Goal: Information Seeking & Learning: Learn about a topic

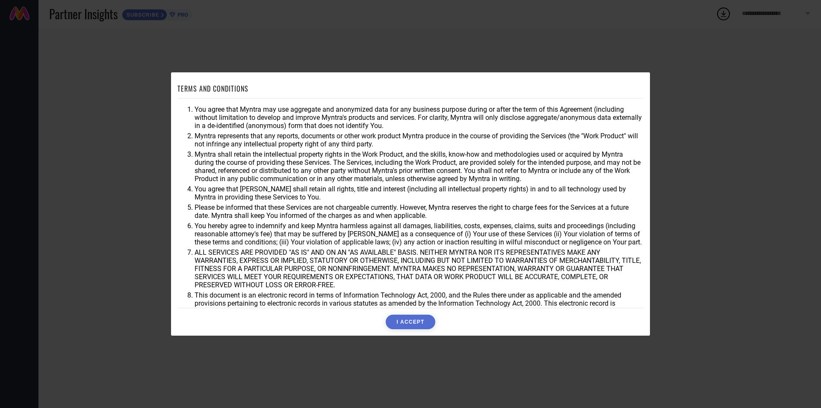
scroll to position [23, 0]
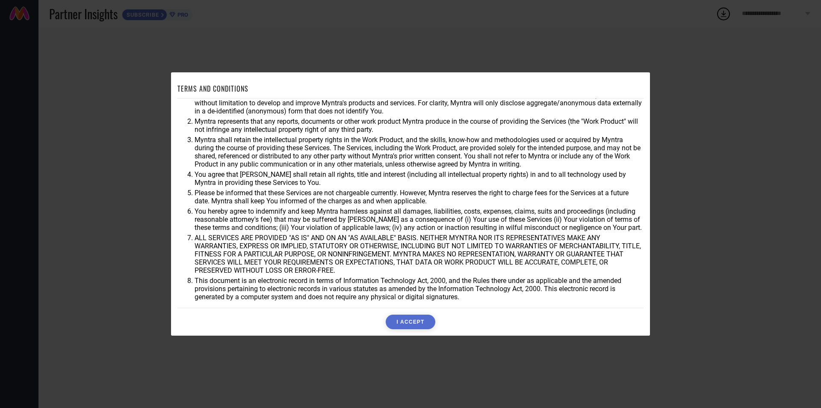
click at [410, 322] on button "I ACCEPT" at bounding box center [410, 321] width 49 height 15
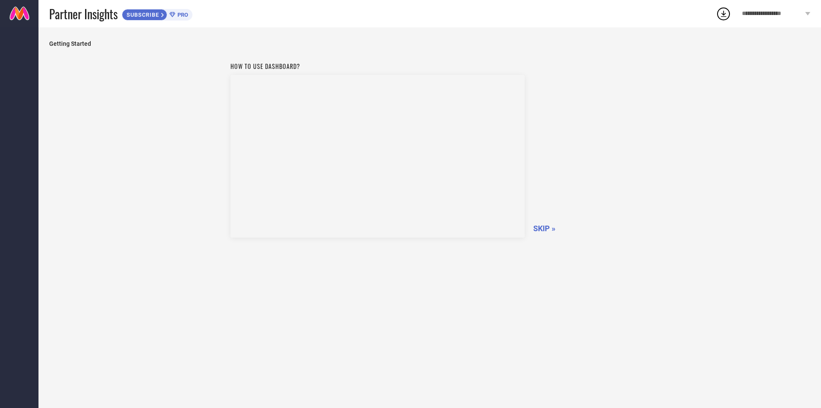
click at [548, 228] on span "SKIP »" at bounding box center [544, 228] width 22 height 9
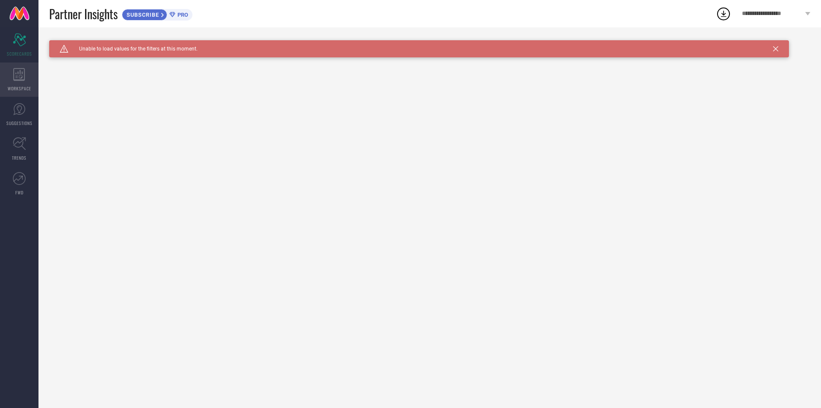
click at [16, 78] on icon at bounding box center [19, 74] width 12 height 13
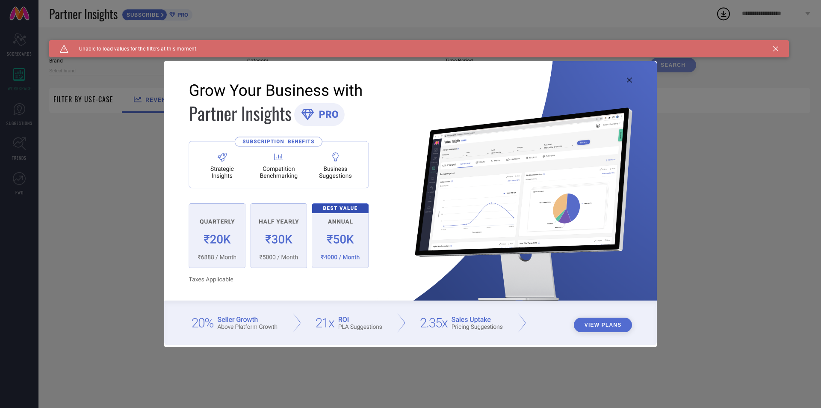
type input "1 STOP FASHION"
type input "All"
click at [628, 78] on icon at bounding box center [629, 79] width 5 height 5
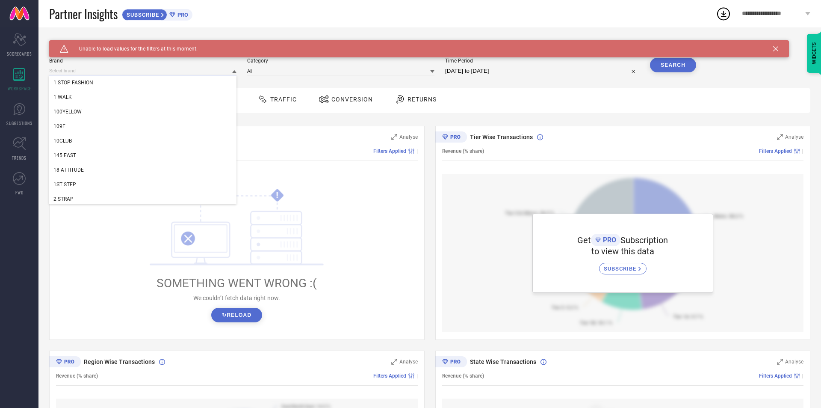
click at [163, 70] on input at bounding box center [142, 70] width 187 height 9
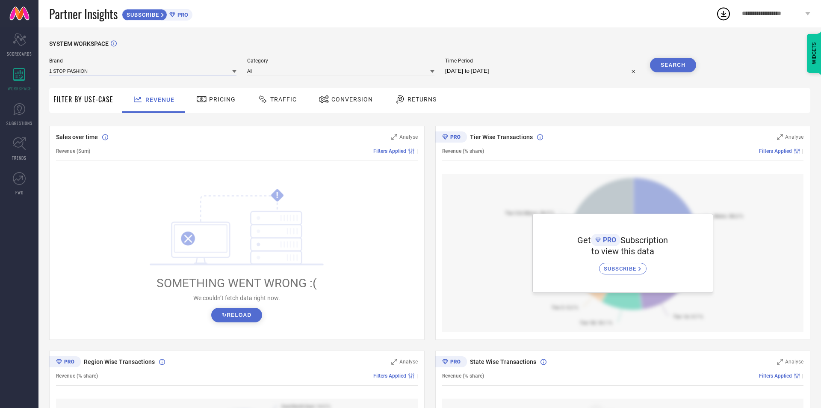
click at [170, 71] on input at bounding box center [142, 70] width 187 height 9
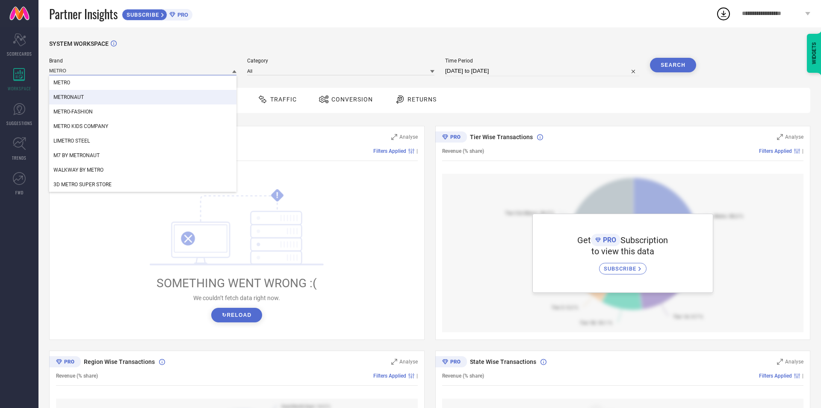
type input "METRO"
click at [153, 99] on div "METRONAUT" at bounding box center [142, 97] width 187 height 15
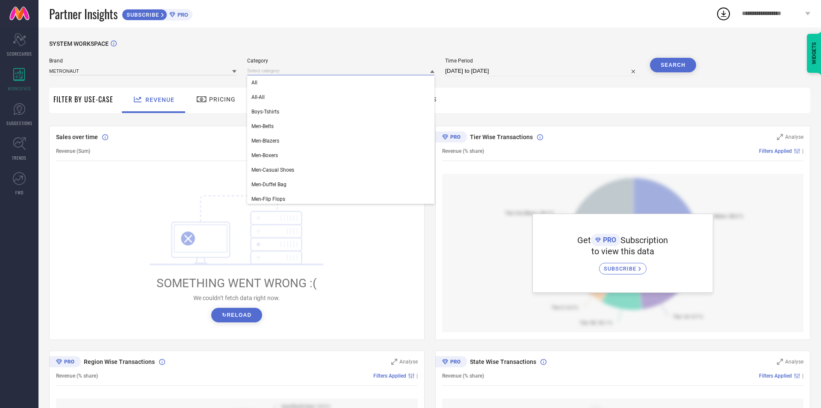
click at [273, 68] on input at bounding box center [340, 70] width 187 height 9
click at [280, 79] on div "All" at bounding box center [340, 82] width 187 height 15
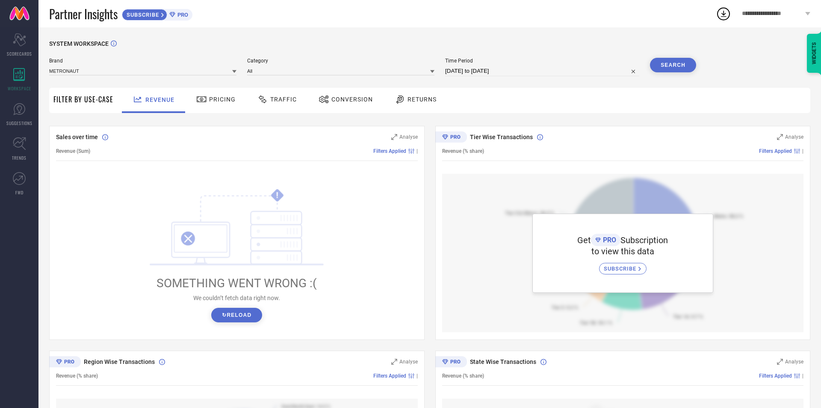
click at [681, 66] on button "Search" at bounding box center [673, 65] width 46 height 15
click at [285, 69] on input at bounding box center [340, 70] width 187 height 9
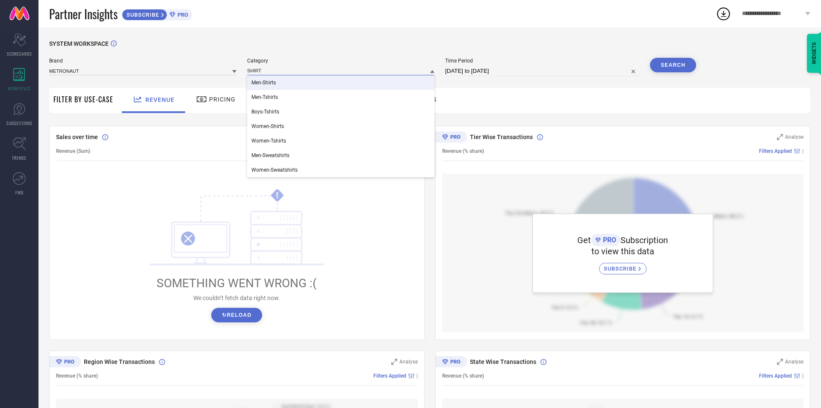
type input "SHIRT"
click at [284, 80] on div "Men-Shirts" at bounding box center [340, 82] width 187 height 15
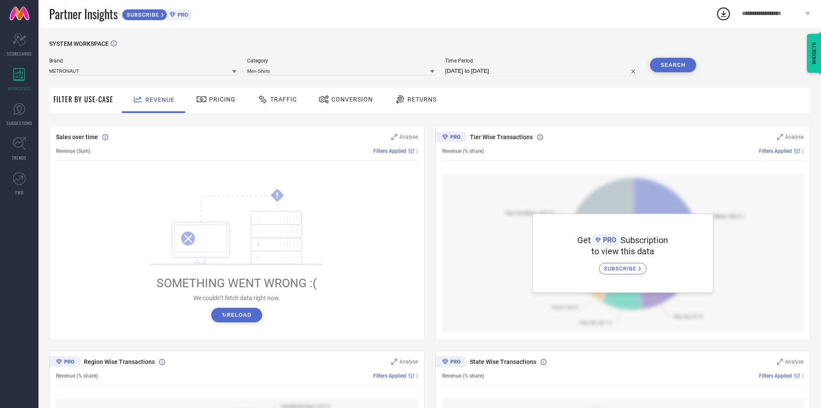
click at [692, 66] on button "Search" at bounding box center [673, 65] width 46 height 15
click at [423, 272] on div "Sales over time Analyse Revenue (Sum) Filters Applied | ! SOMETHING WENT WRONG …" at bounding box center [237, 233] width 376 height 214
click at [18, 116] on link "SUGGESTIONS" at bounding box center [19, 114] width 38 height 34
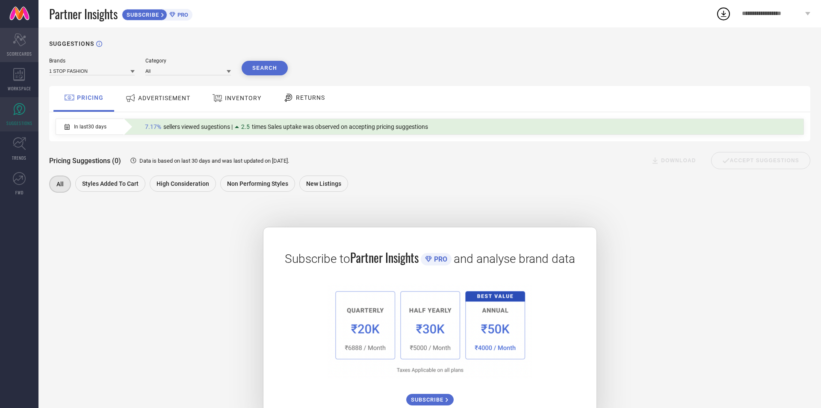
click at [26, 44] on icon "Scorecard" at bounding box center [19, 39] width 13 height 13
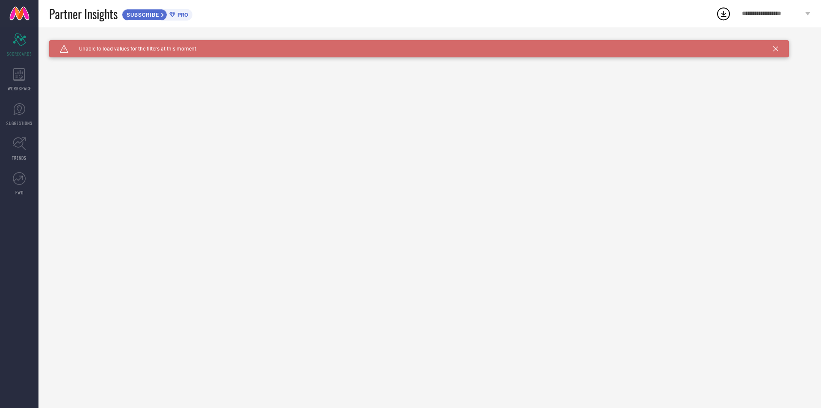
click at [775, 48] on icon at bounding box center [775, 48] width 5 height 5
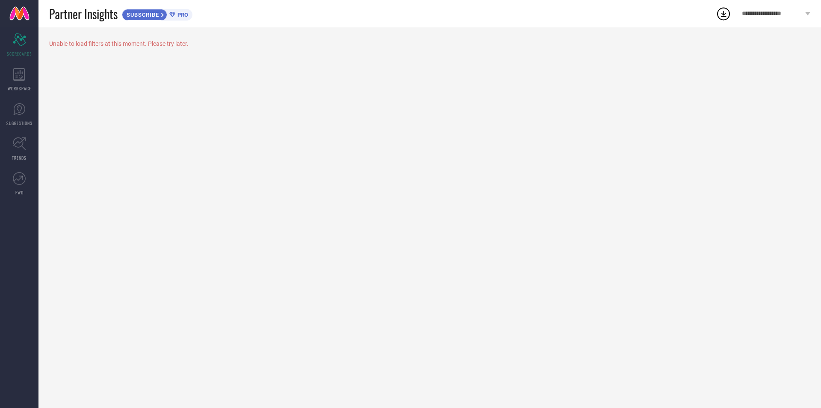
click at [723, 16] on icon at bounding box center [724, 14] width 6 height 6
